Goal: Task Accomplishment & Management: Manage account settings

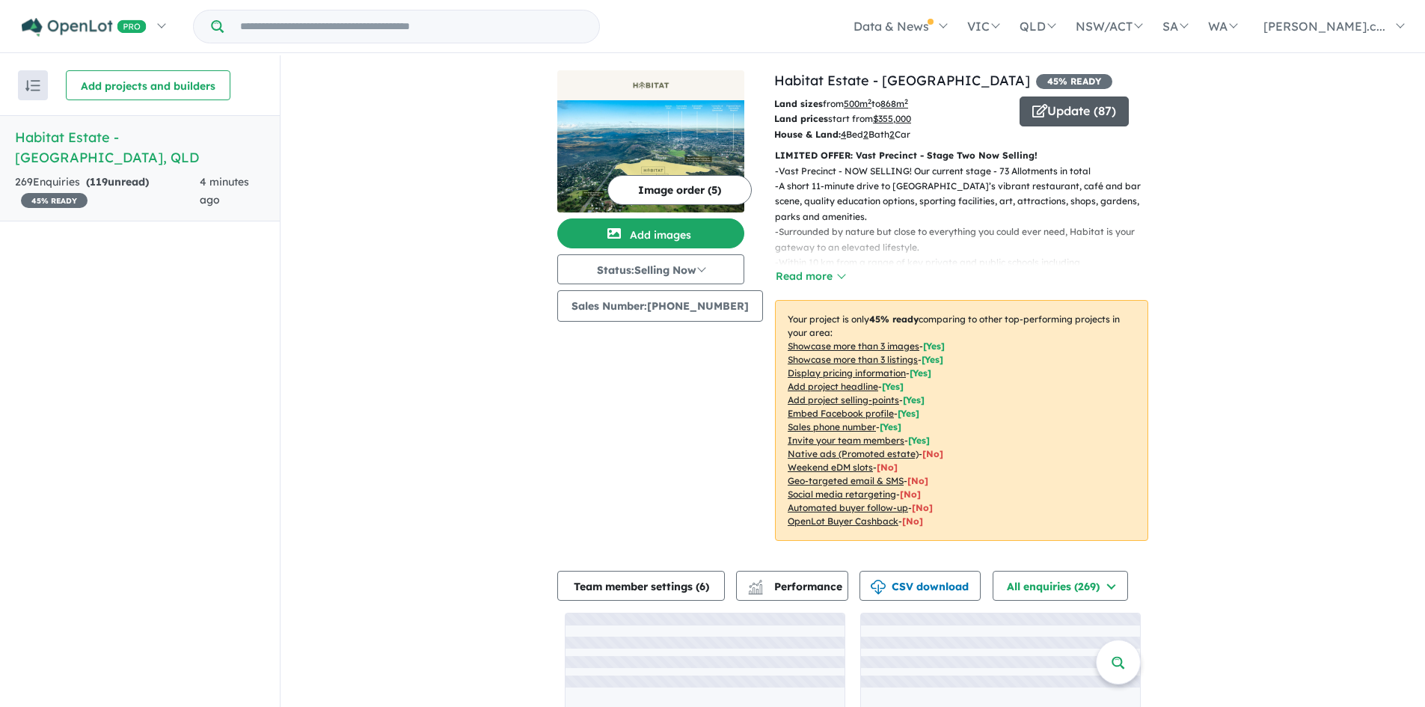
click at [1081, 117] on button "Update ( 87 )" at bounding box center [1073, 111] width 109 height 30
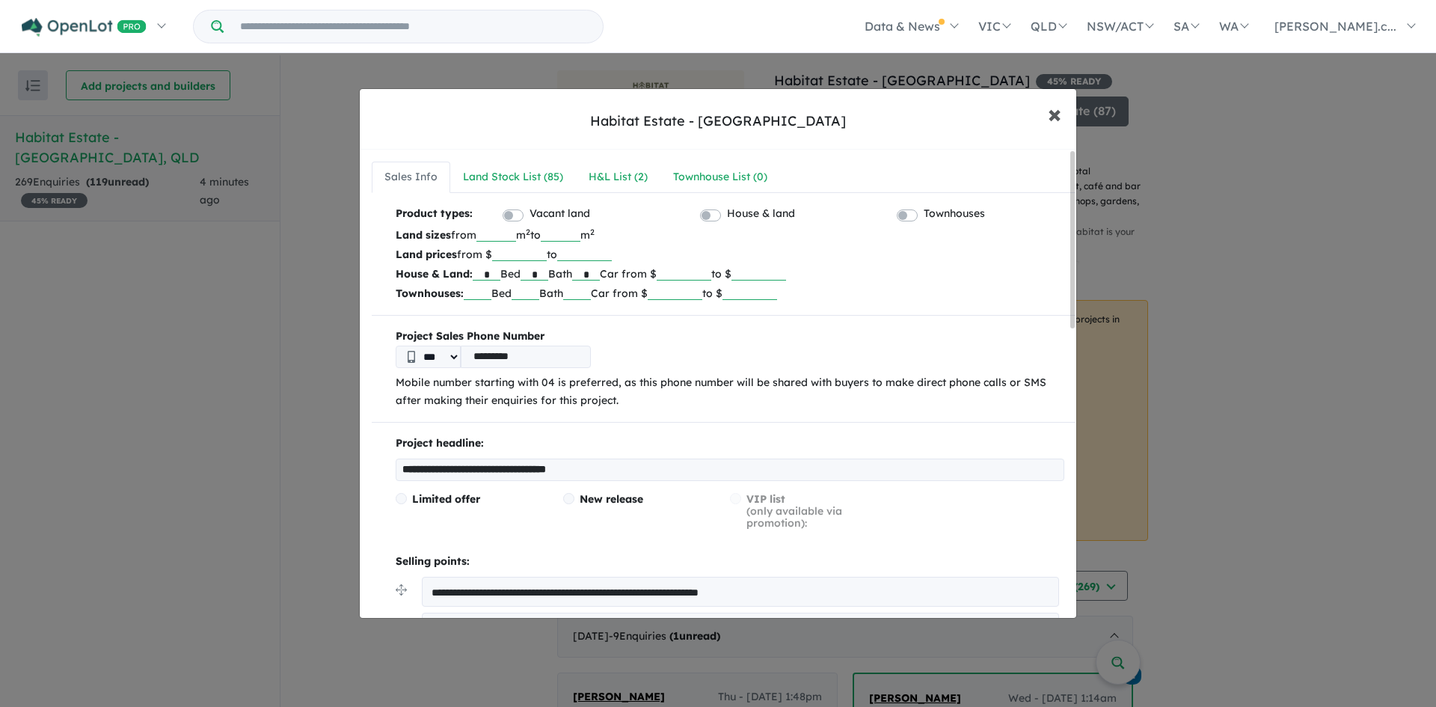
click at [1061, 109] on button "× Close" at bounding box center [1054, 113] width 43 height 40
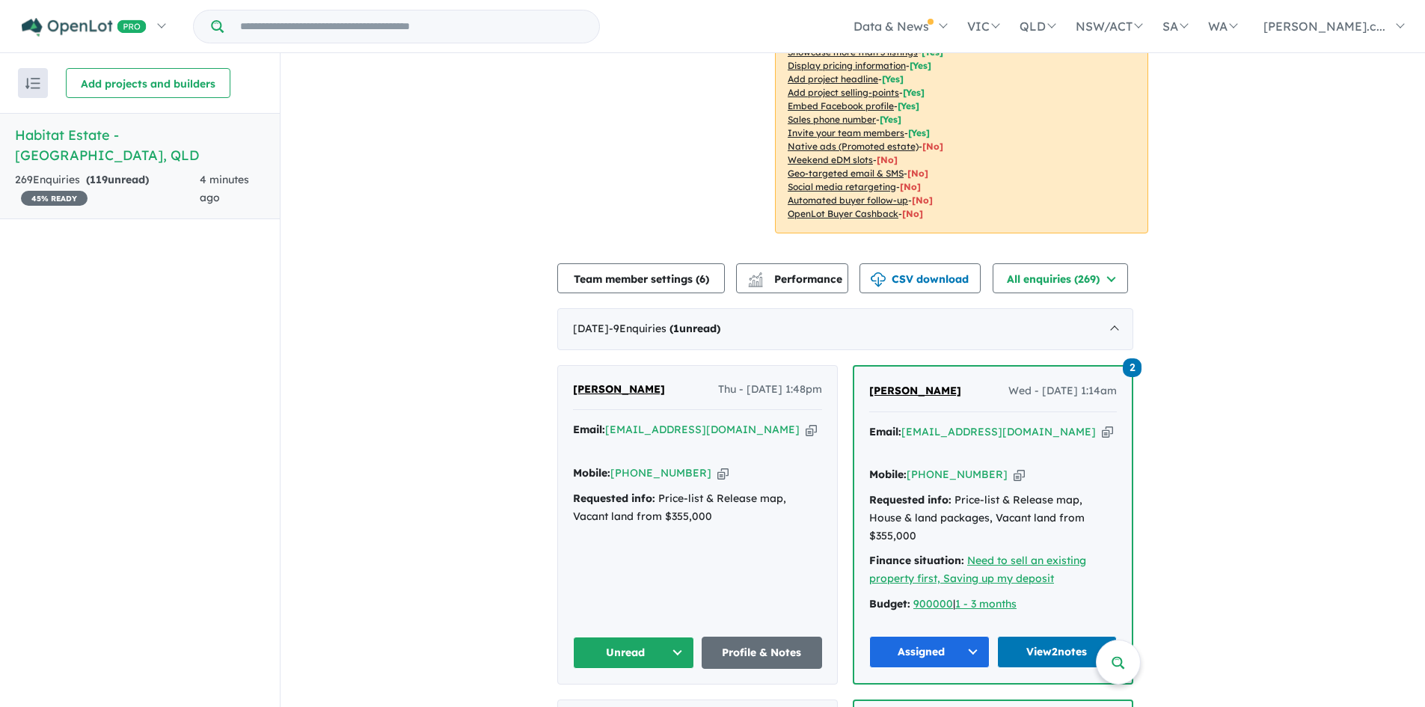
scroll to position [312, 0]
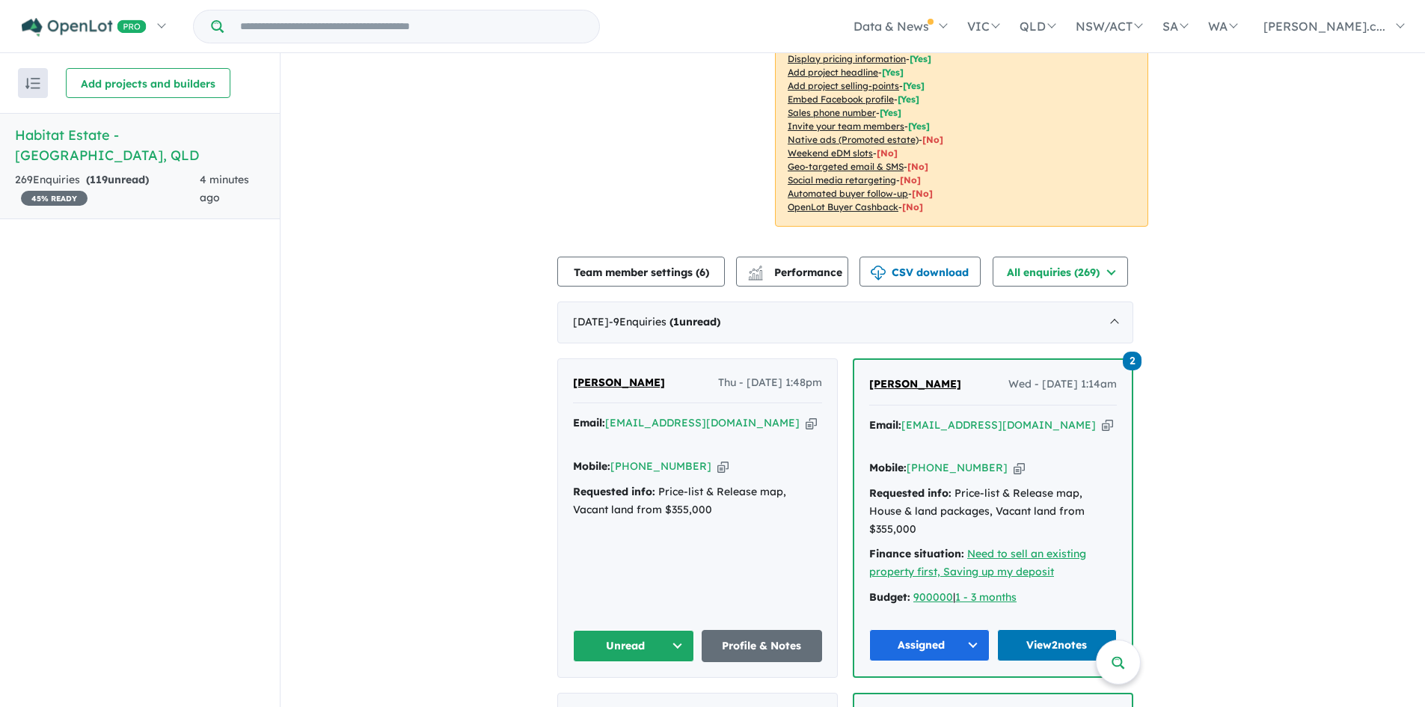
click at [805, 428] on icon "button" at bounding box center [810, 423] width 11 height 16
click at [717, 458] on icon "button" at bounding box center [722, 466] width 11 height 16
drag, startPoint x: 782, startPoint y: 381, endPoint x: 697, endPoint y: 384, distance: 85.3
click at [718, 384] on span "Thu - [DATE] 1:48pm" at bounding box center [770, 383] width 104 height 18
copy span "Thu - [DATE]"
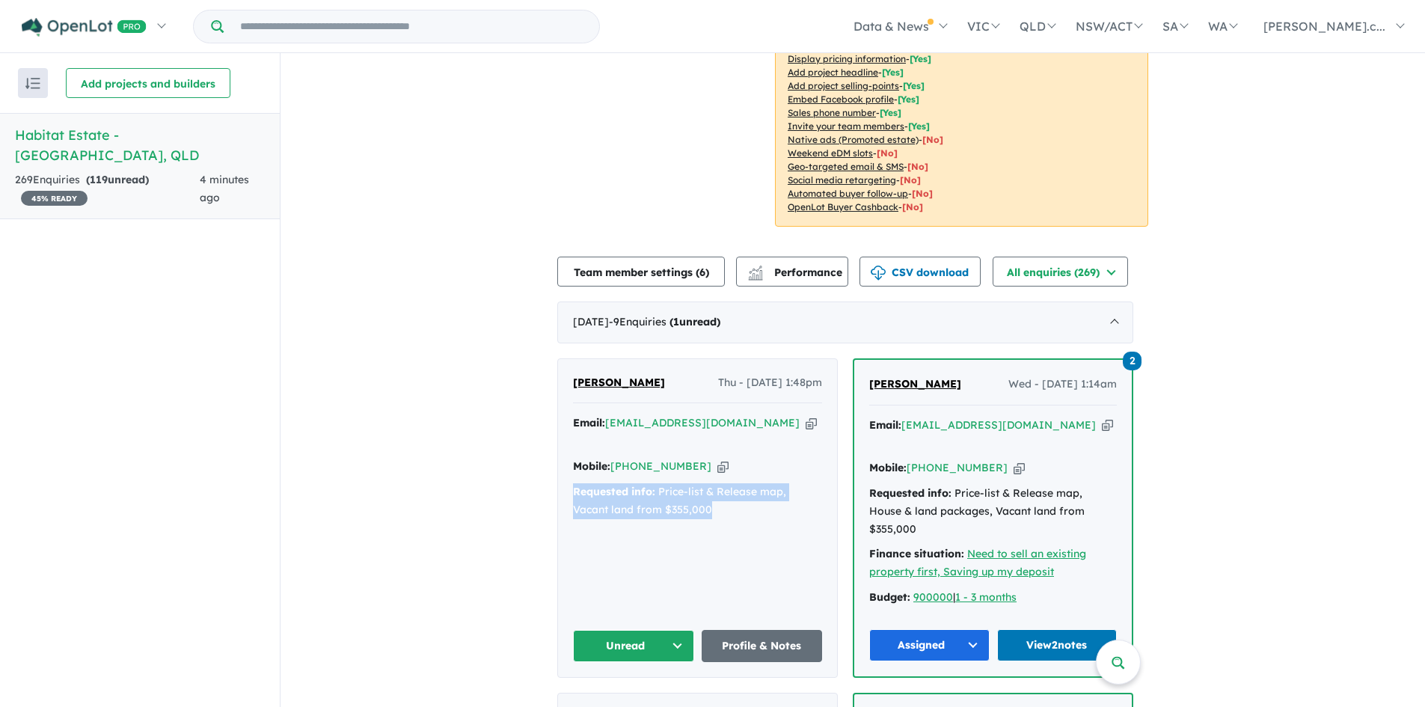
drag, startPoint x: 719, startPoint y: 499, endPoint x: 559, endPoint y: 473, distance: 162.8
copy div "Requested info: Price-list & Release map, Vacant land from $355,000"
